Goal: Transaction & Acquisition: Purchase product/service

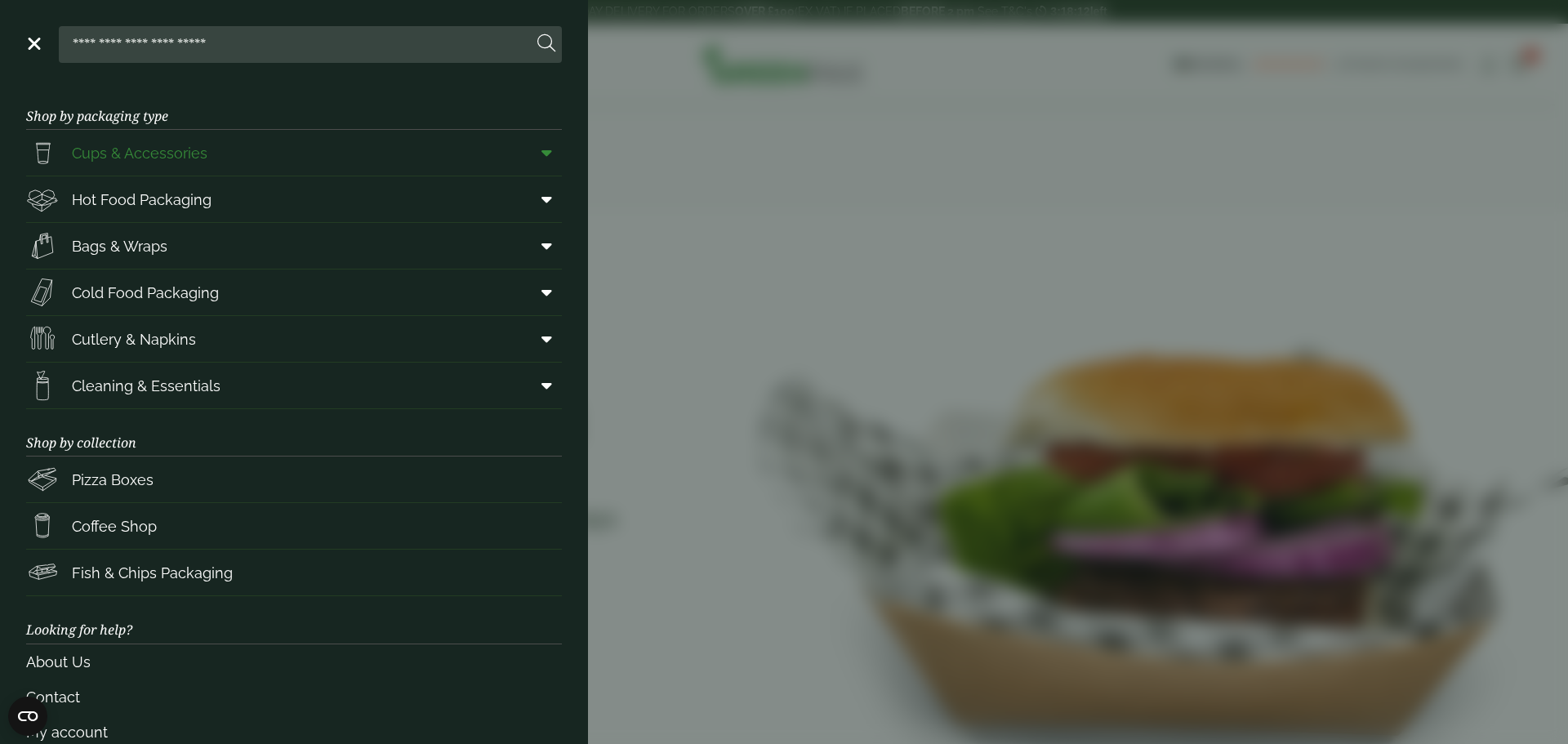
click at [130, 152] on span "Cups & Accessories" at bounding box center [139, 153] width 135 height 22
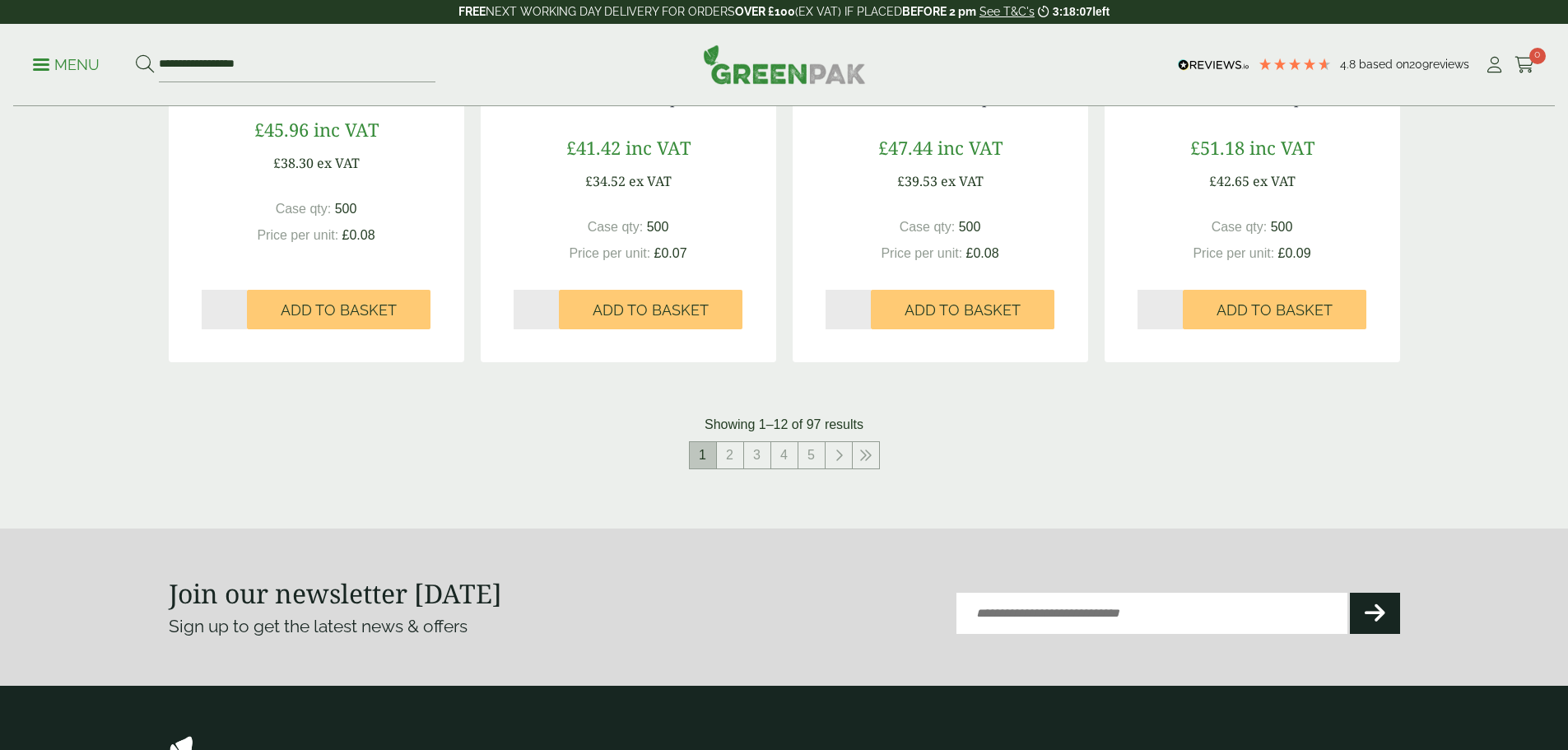
scroll to position [1647, 0]
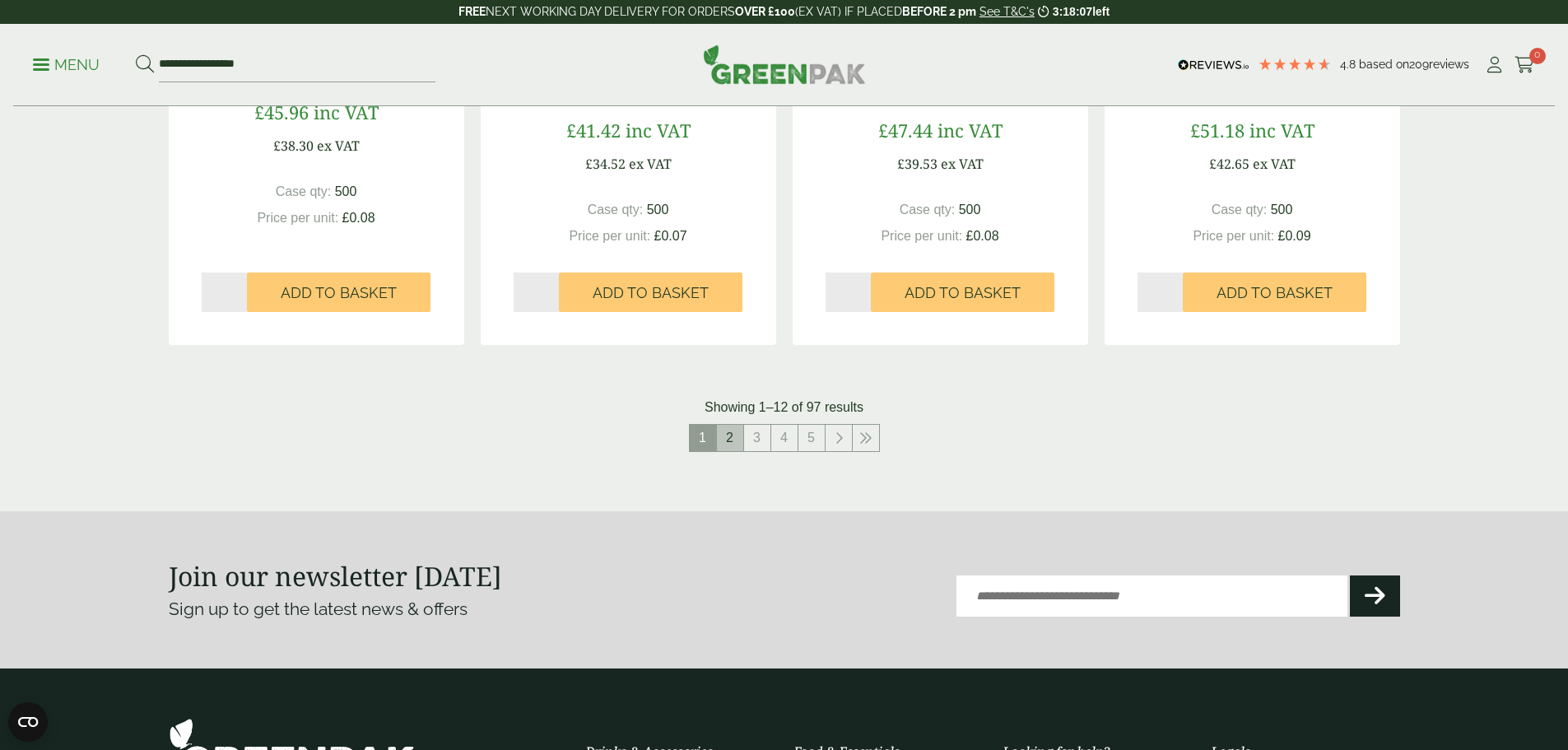
click at [728, 431] on link "2" at bounding box center [730, 438] width 26 height 26
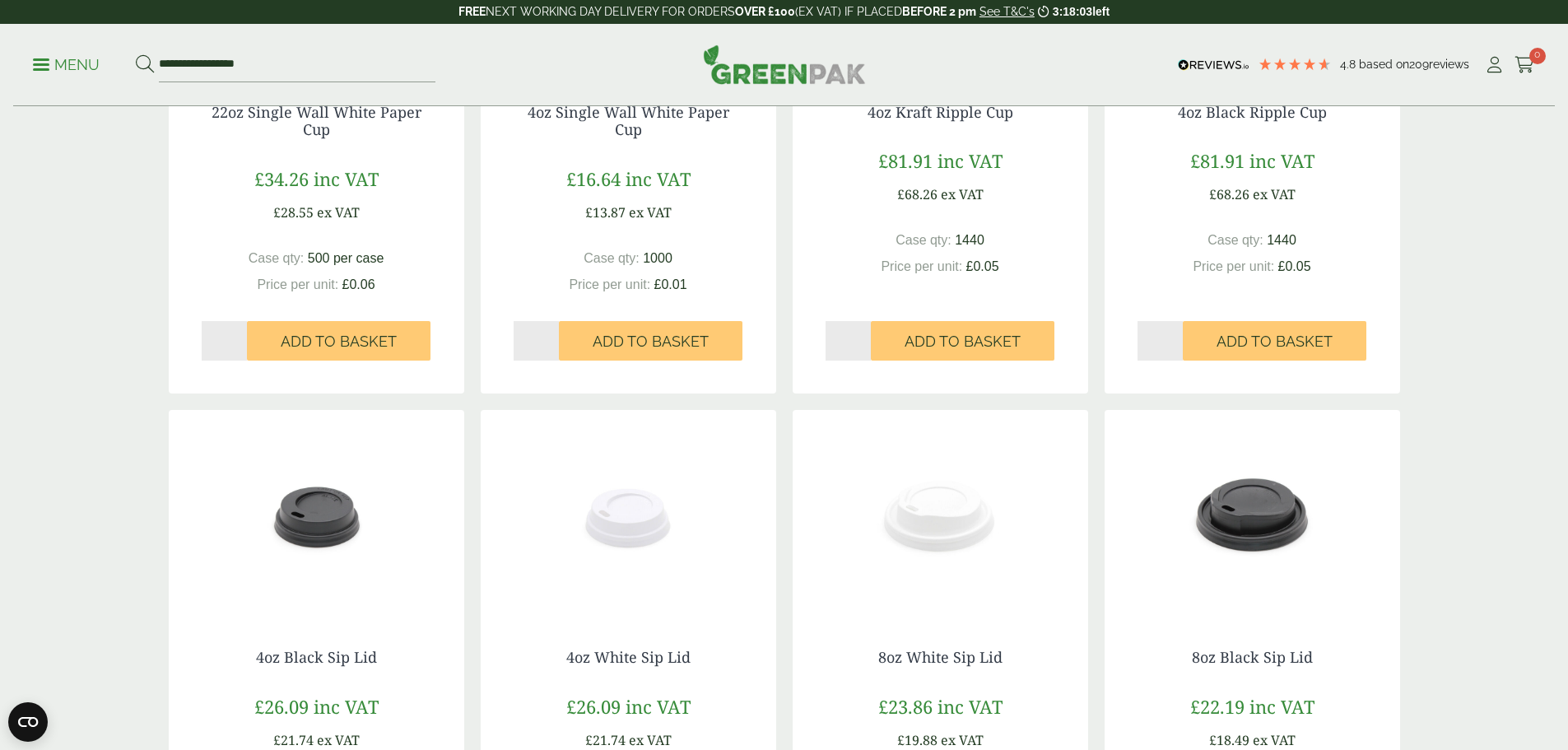
click at [1200, 491] on img at bounding box center [1253, 513] width 296 height 206
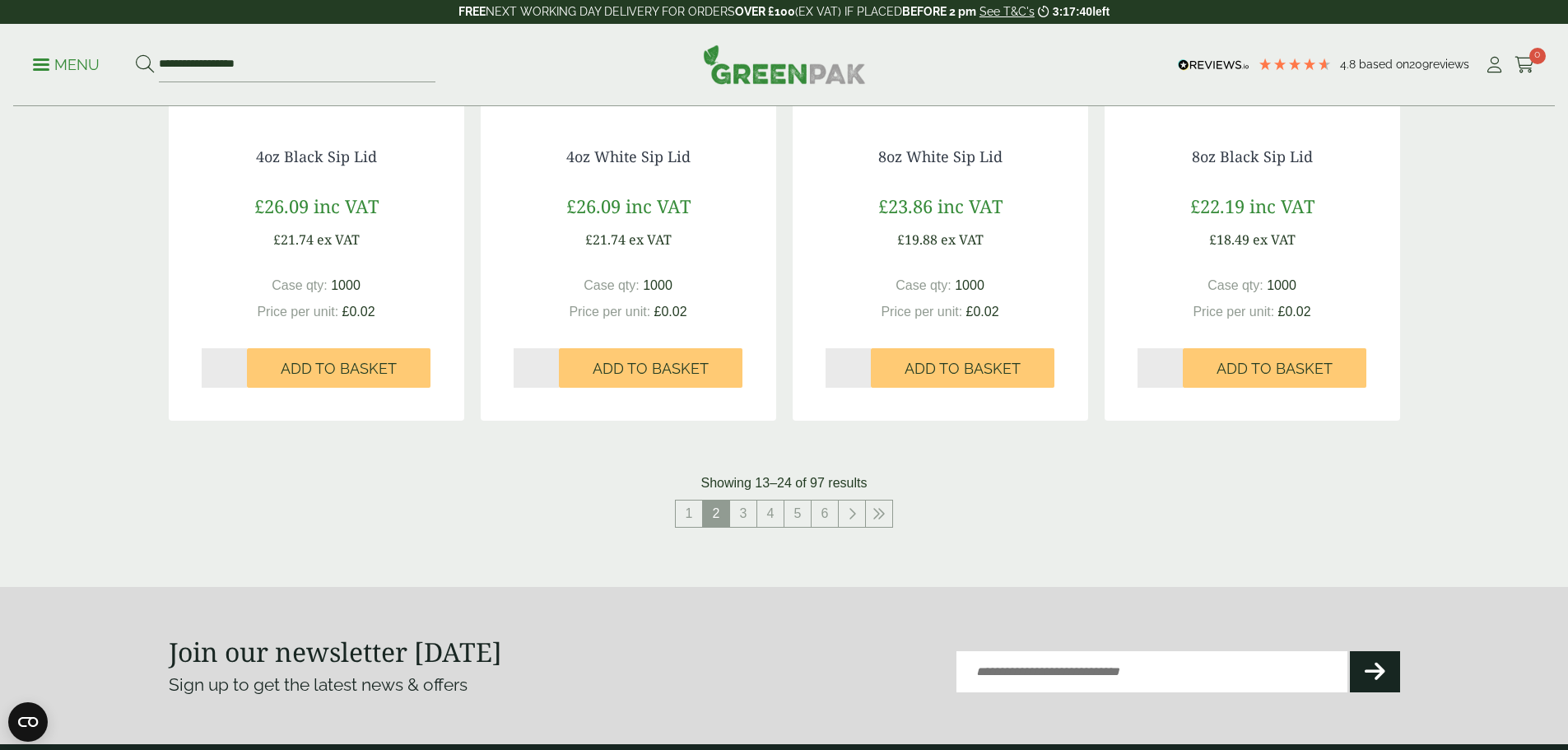
scroll to position [1730, 0]
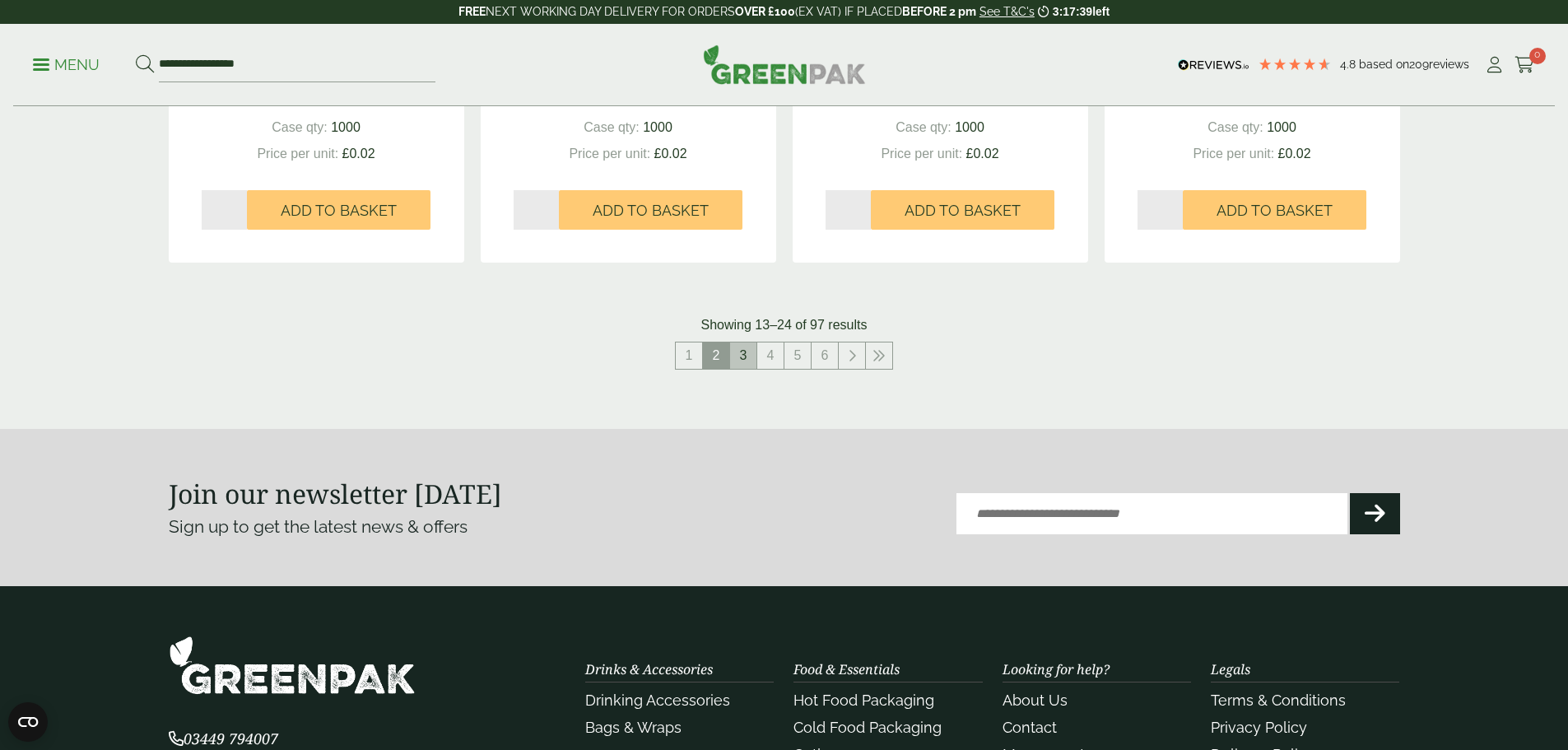
click at [745, 351] on link "3" at bounding box center [743, 356] width 26 height 26
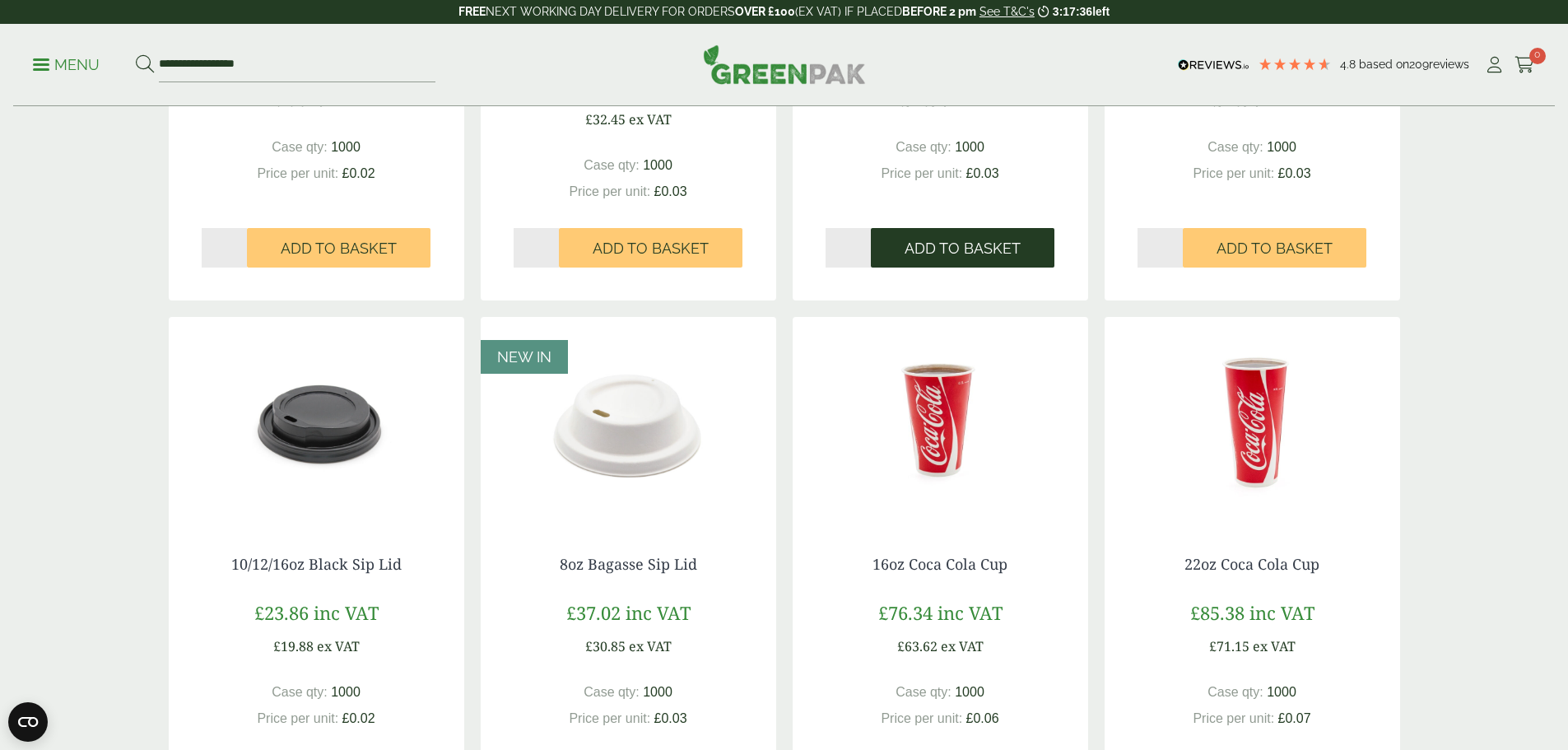
scroll to position [577, 0]
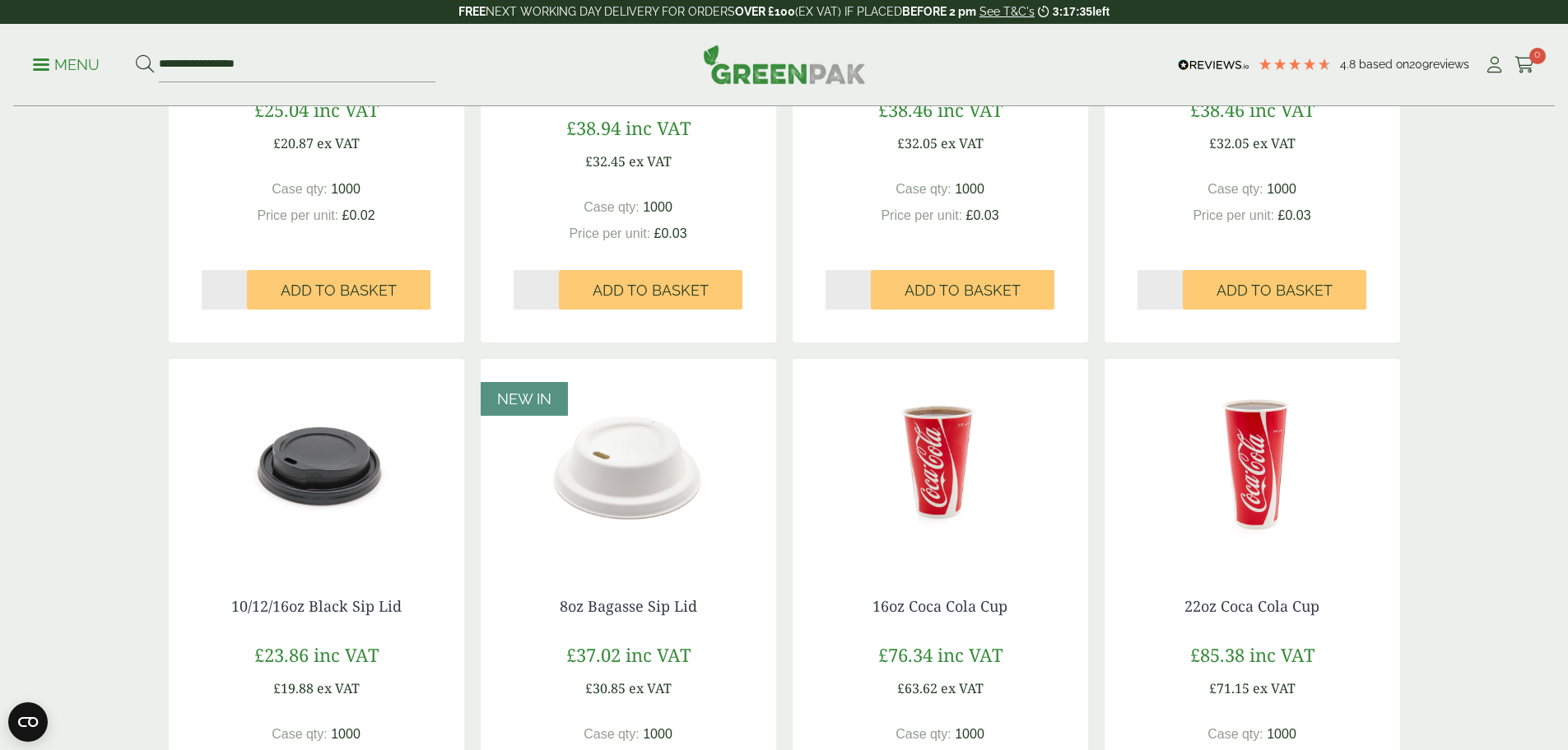
click at [270, 489] on img at bounding box center [316, 462] width 296 height 206
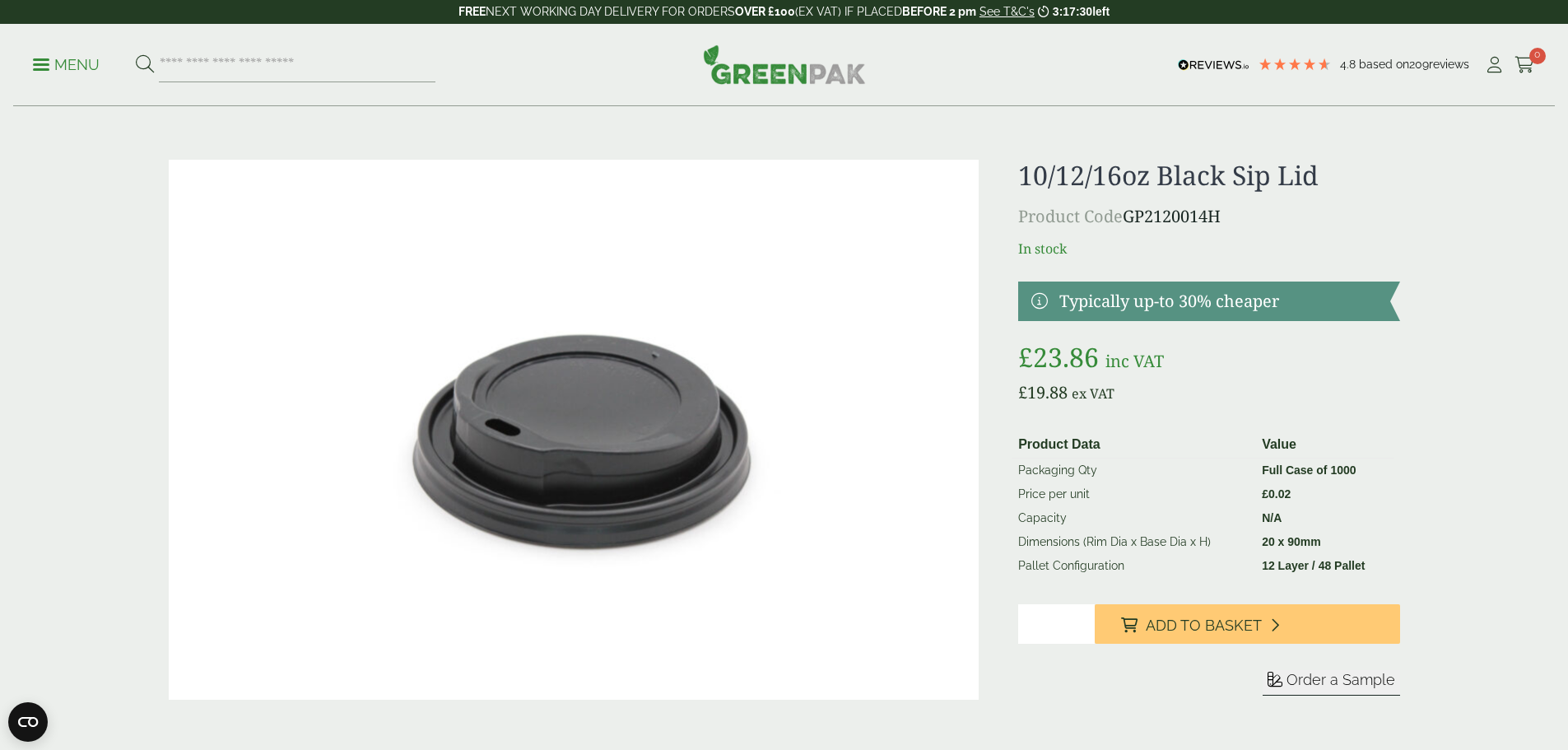
click at [1130, 226] on p "Product Code GP2120014H" at bounding box center [1208, 217] width 381 height 24
